Goal: Find specific page/section: Find specific page/section

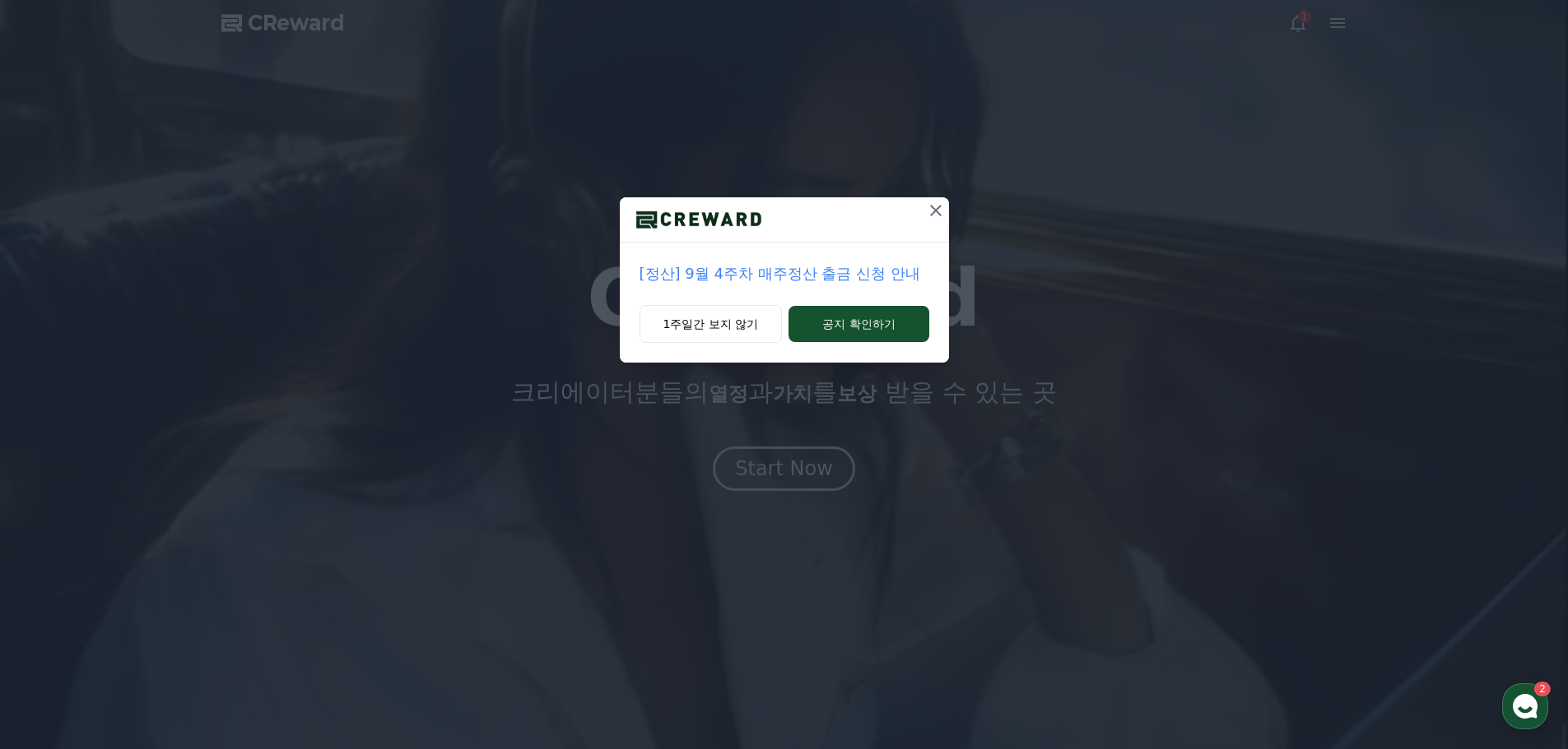
click at [938, 211] on icon at bounding box center [936, 210] width 20 height 20
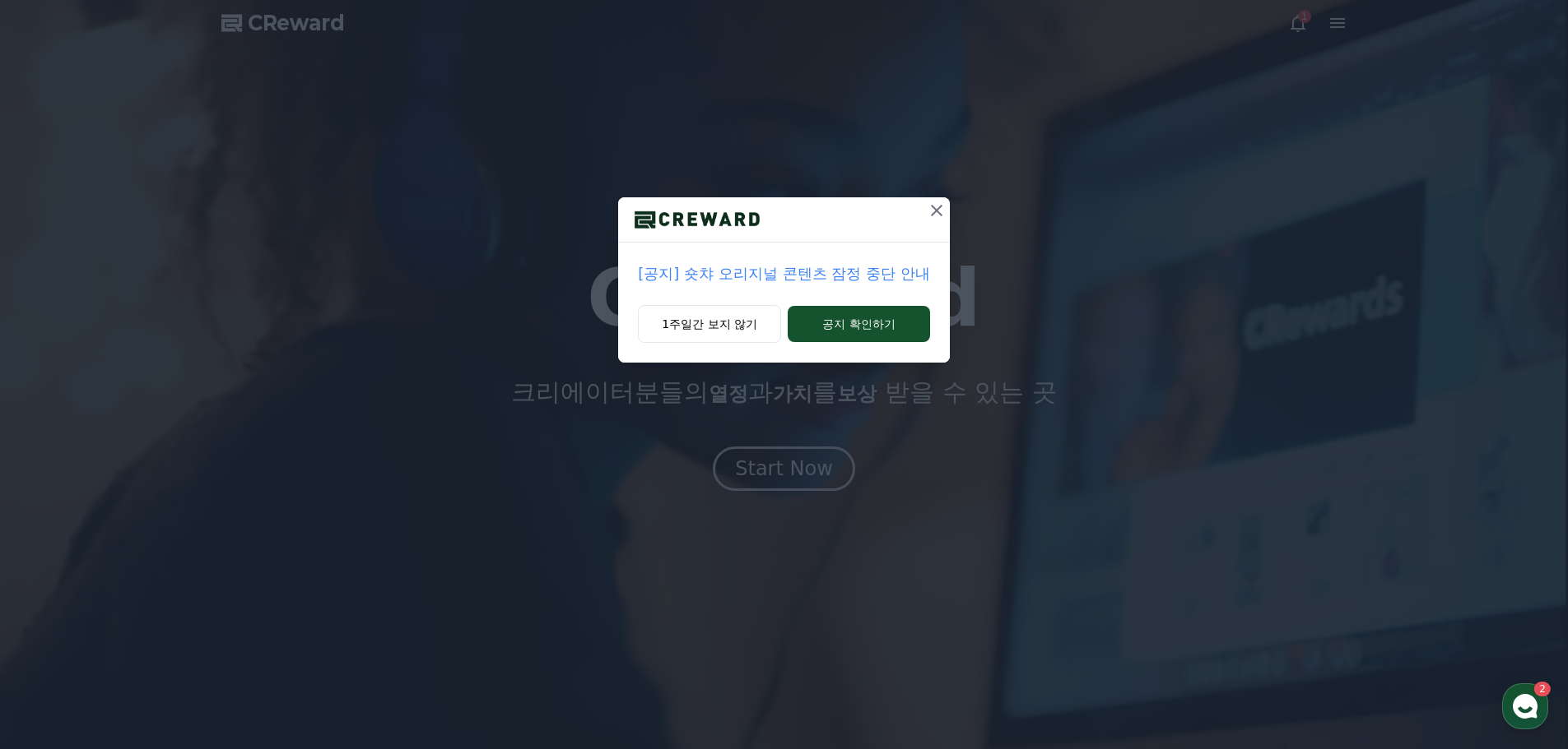
click at [934, 212] on icon at bounding box center [936, 210] width 12 height 12
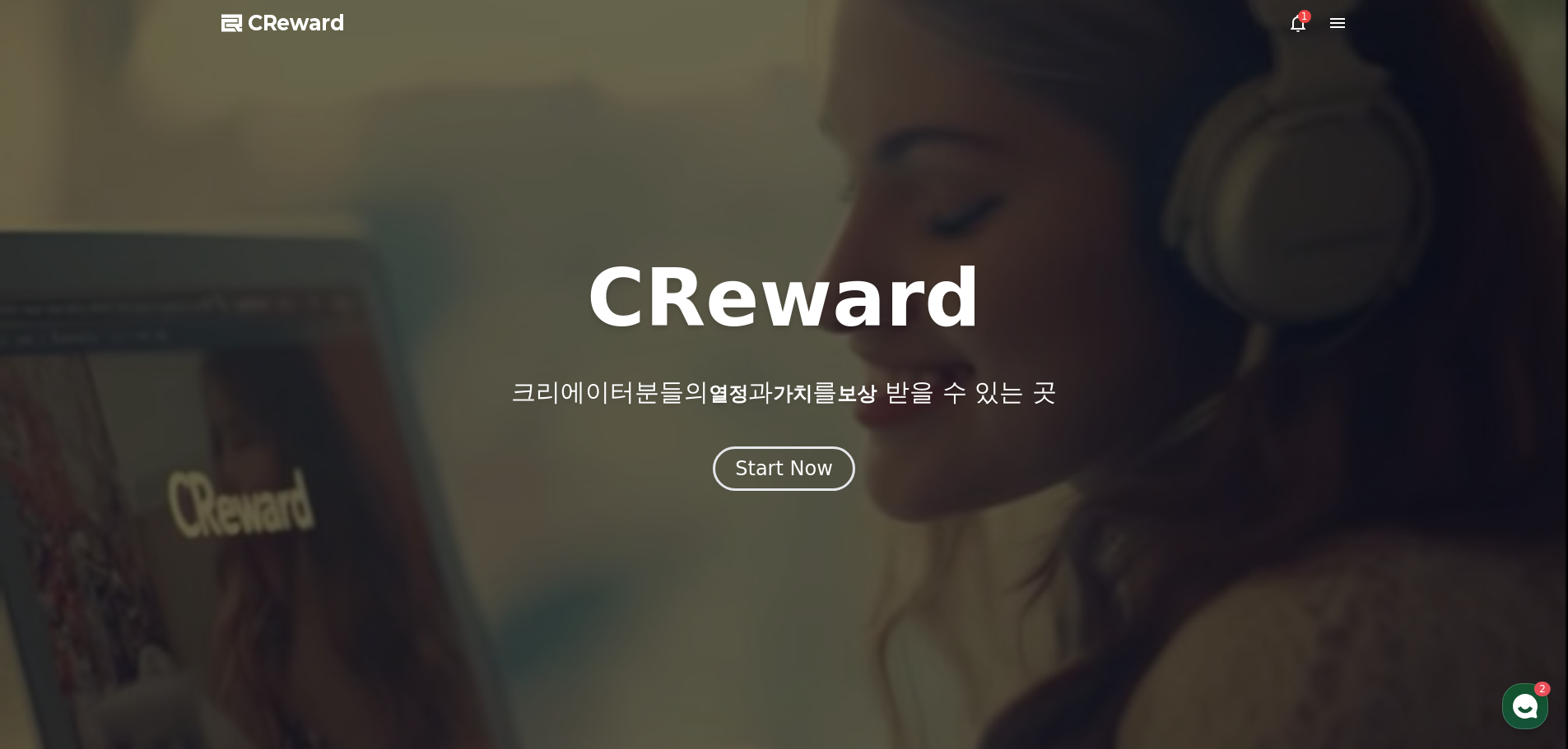
click at [1299, 19] on div "1" at bounding box center [1304, 16] width 13 height 13
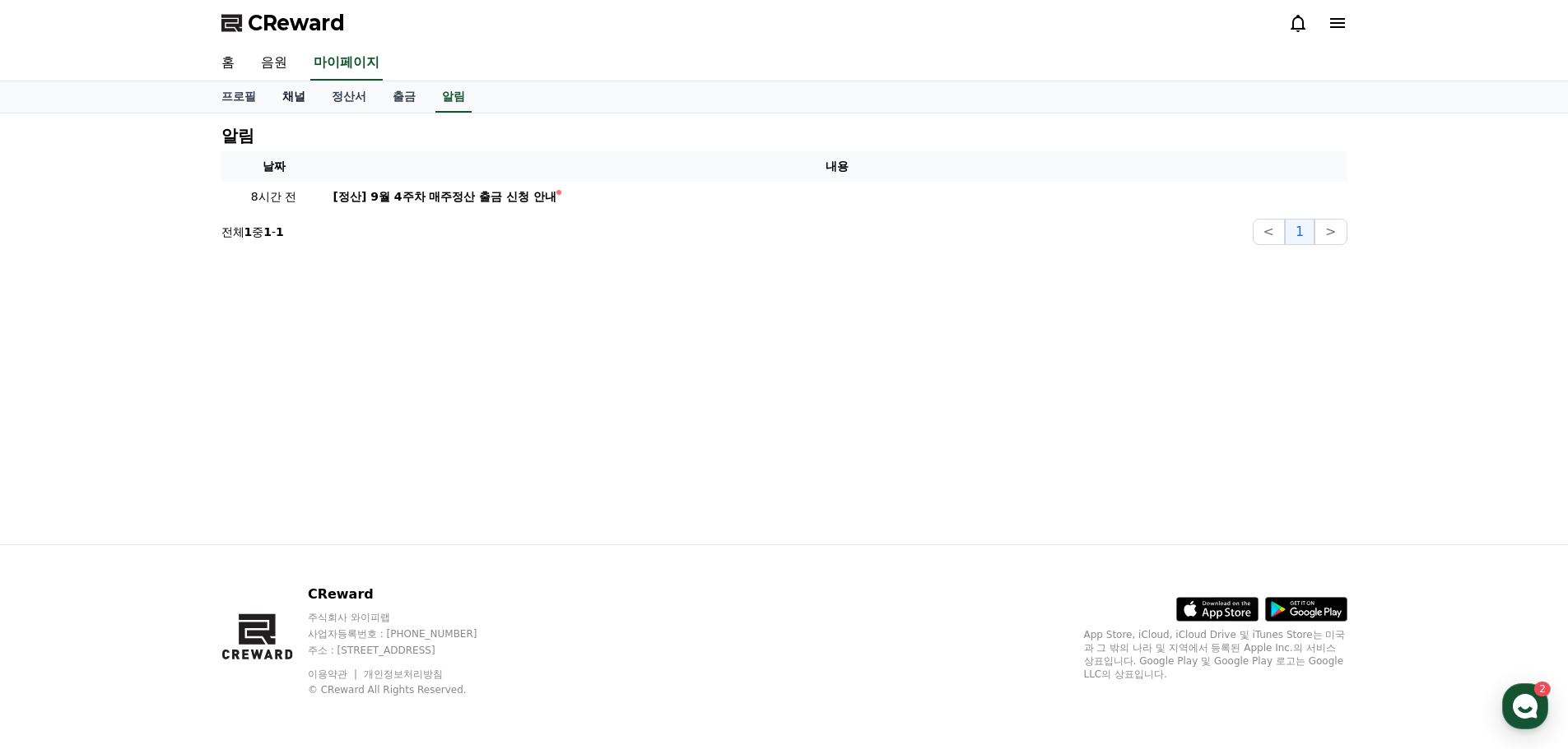
click at [300, 92] on link "채널" at bounding box center [294, 97] width 50 height 31
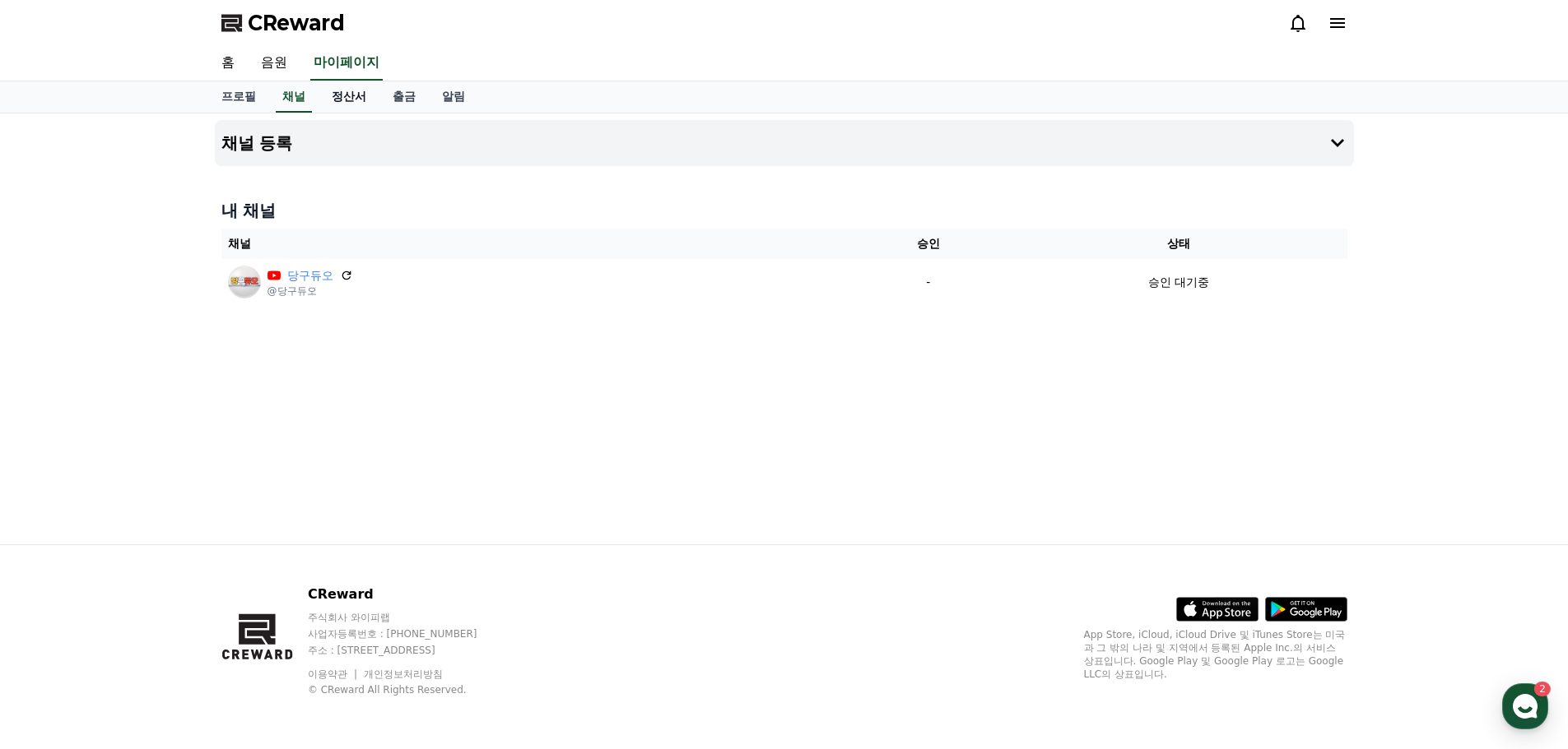
click at [352, 96] on link "정산서" at bounding box center [349, 97] width 61 height 31
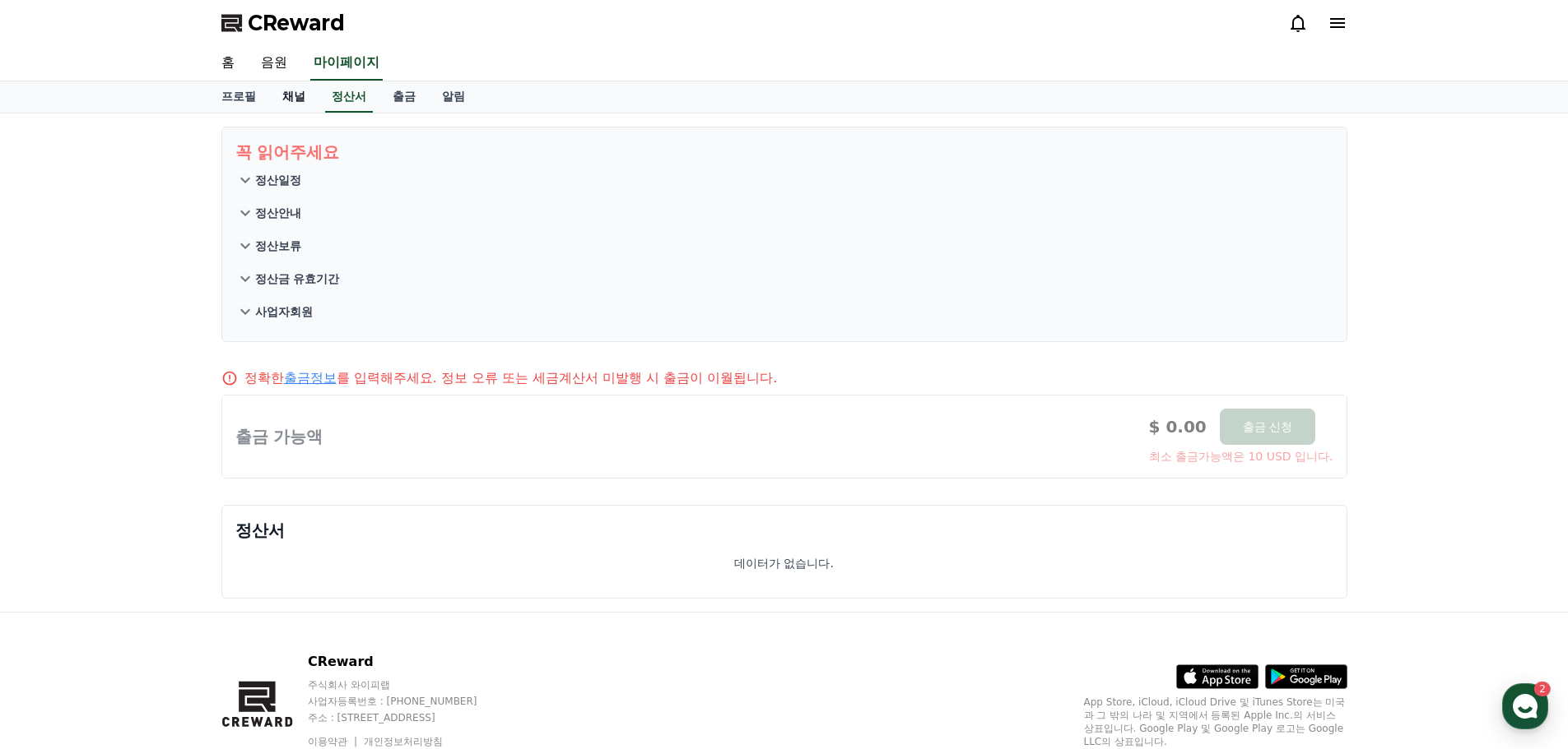
click at [304, 97] on link "채널" at bounding box center [294, 97] width 50 height 31
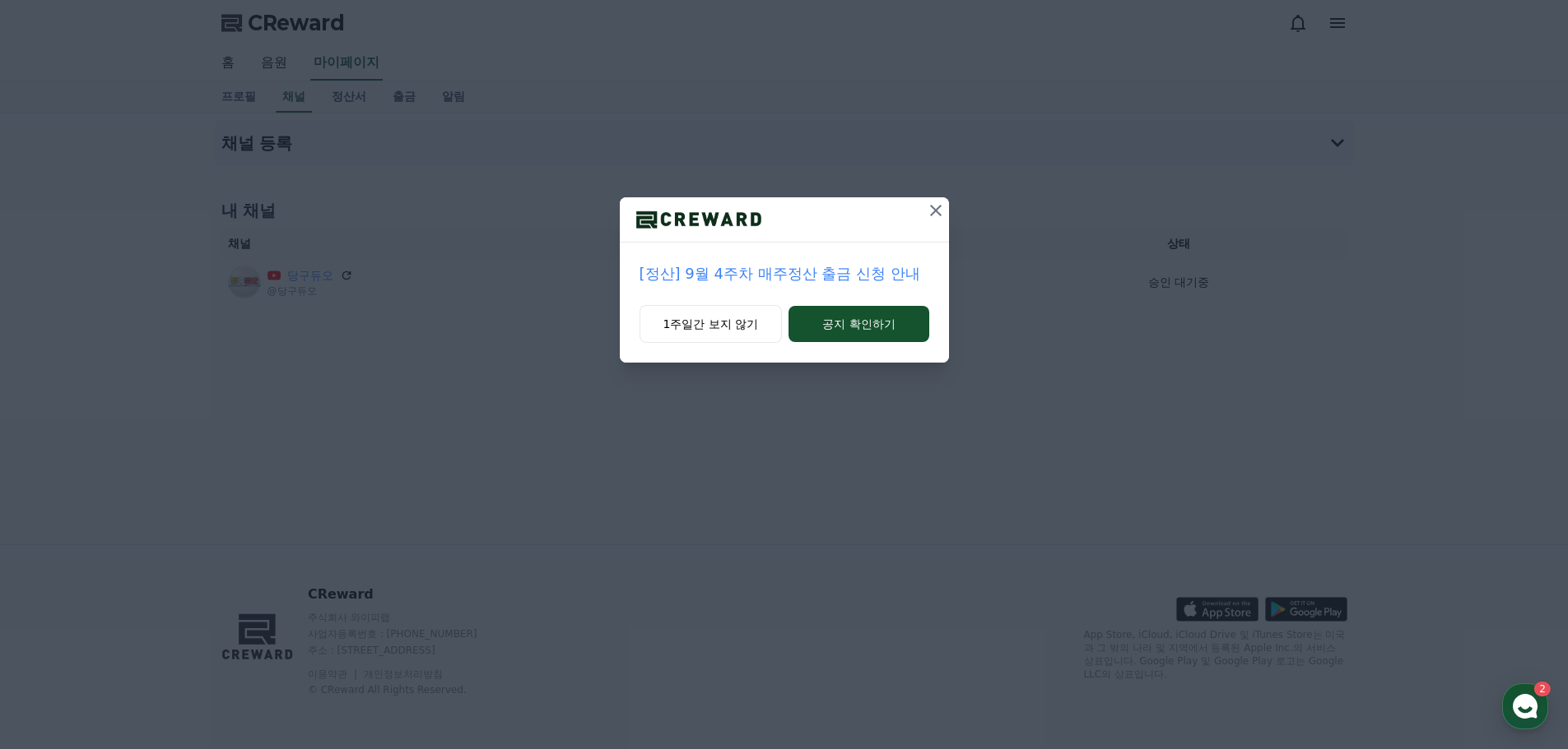
click at [939, 209] on icon at bounding box center [936, 210] width 20 height 20
click at [934, 218] on icon at bounding box center [937, 210] width 20 height 20
